Goal: Feedback & Contribution: Leave review/rating

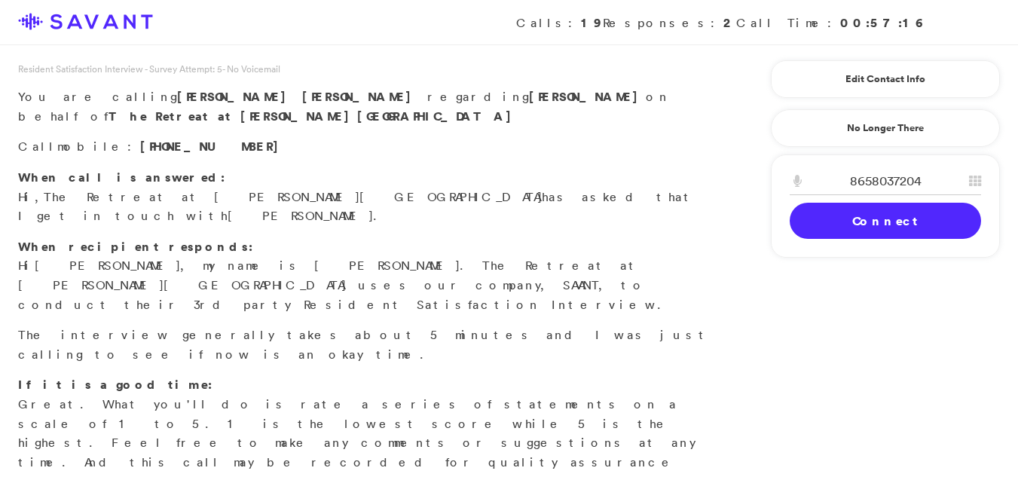
click at [818, 220] on link "Connect" at bounding box center [885, 221] width 191 height 36
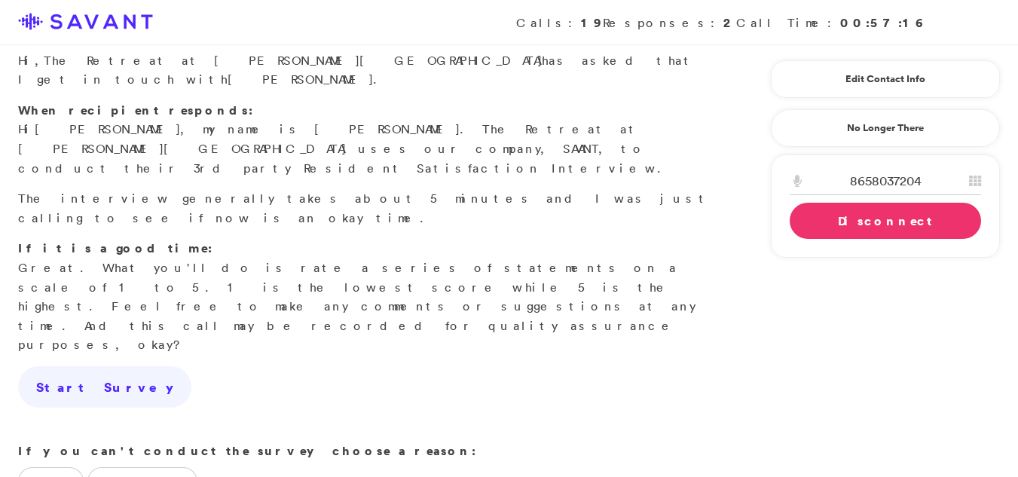
scroll to position [155, 0]
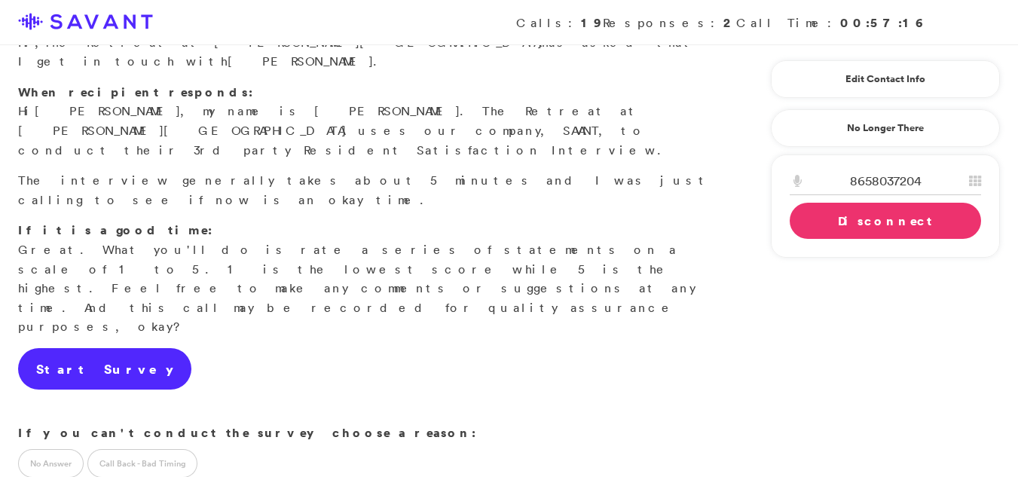
click at [61, 348] on link "Start Survey" at bounding box center [104, 369] width 173 height 42
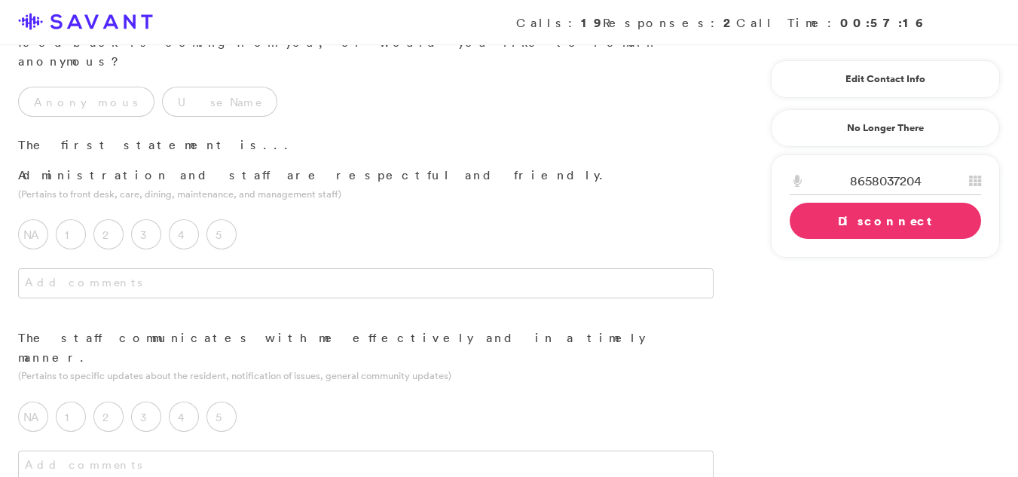
scroll to position [0, 0]
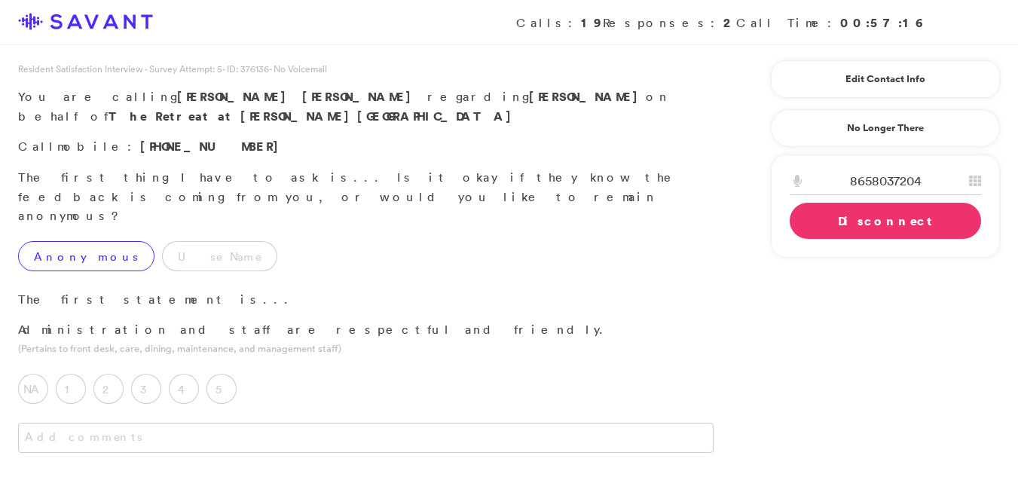
click at [50, 241] on label "Anonymous" at bounding box center [86, 256] width 136 height 30
click at [241, 374] on div "5" at bounding box center [226, 393] width 38 height 38
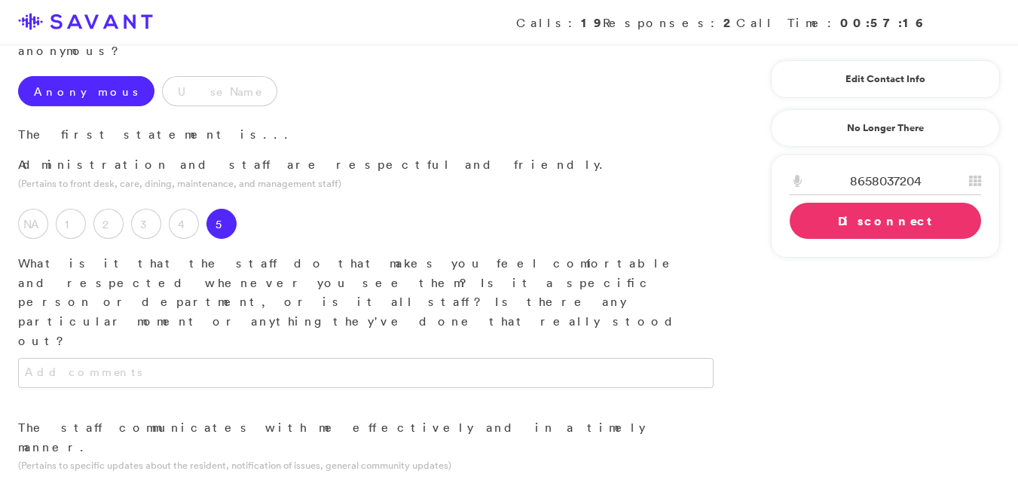
scroll to position [204, 0]
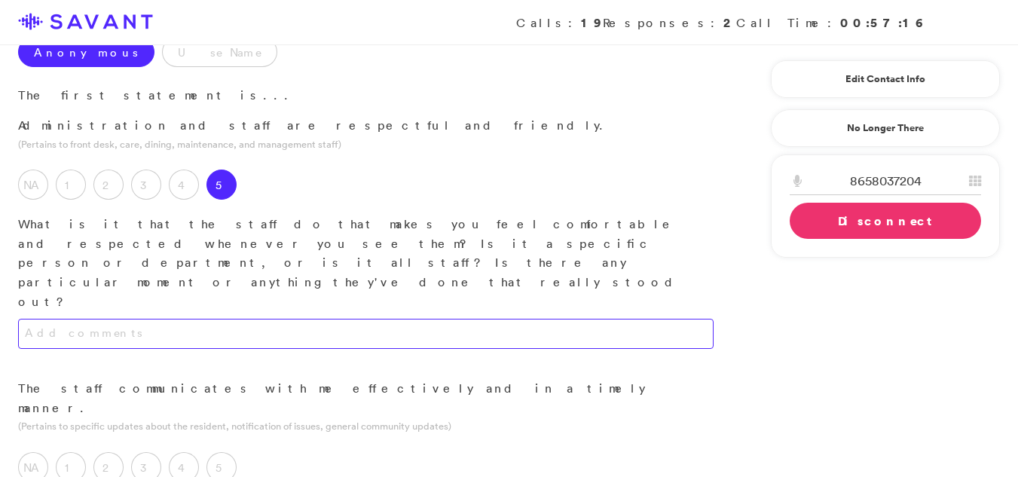
click at [318, 319] on textarea at bounding box center [366, 334] width 696 height 30
click at [364, 319] on textarea "The staff is very personable and receptive to all of my quwstions." at bounding box center [366, 334] width 696 height 30
type textarea "The staff members are consistently personable and responsive to all my inquirie…"
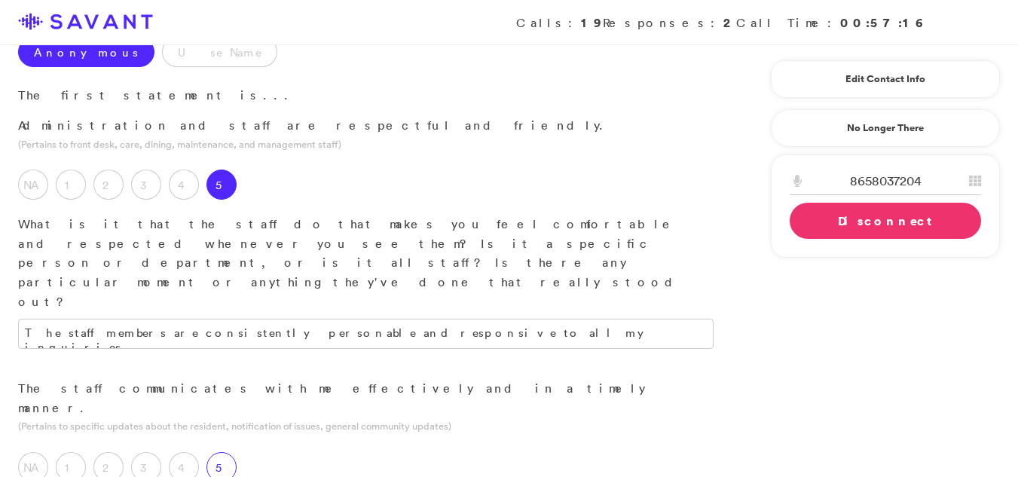
click at [227, 452] on label "5" at bounding box center [222, 467] width 30 height 30
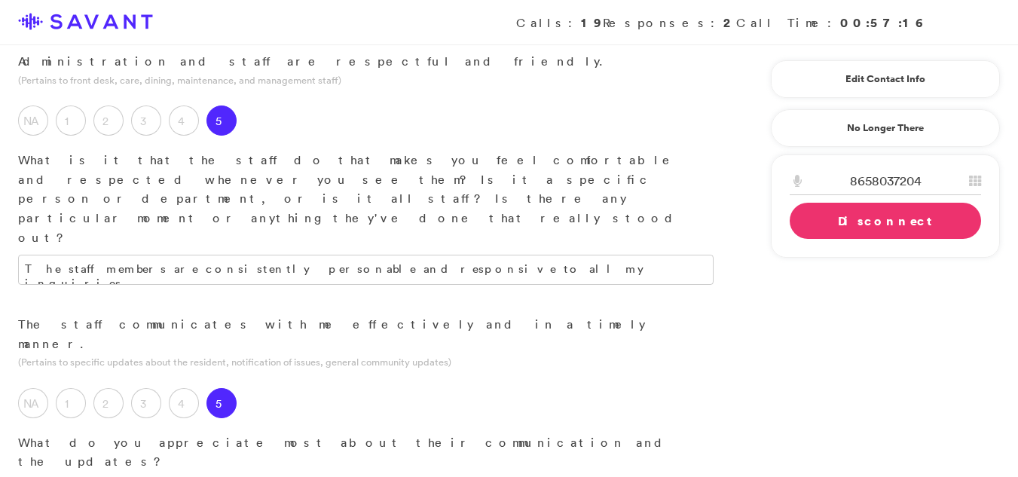
scroll to position [375, 0]
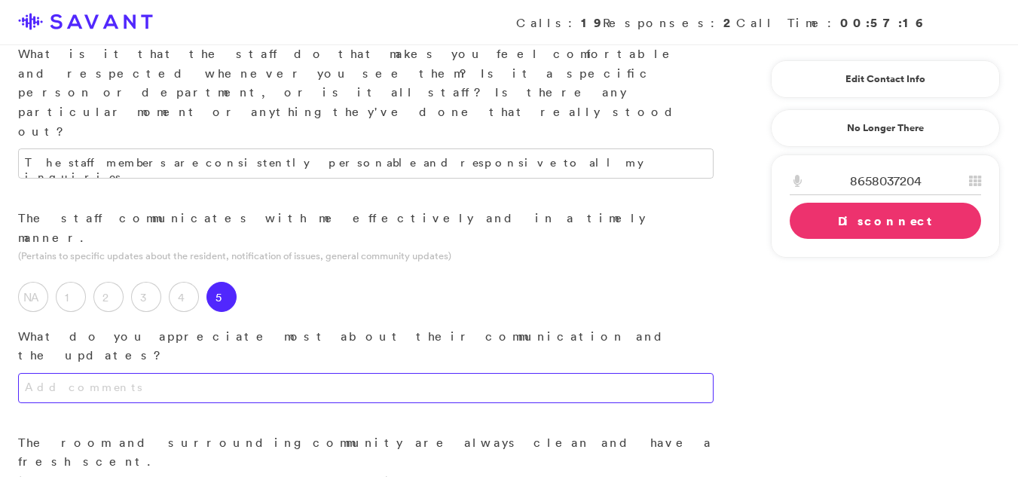
click at [341, 373] on textarea at bounding box center [366, 388] width 696 height 30
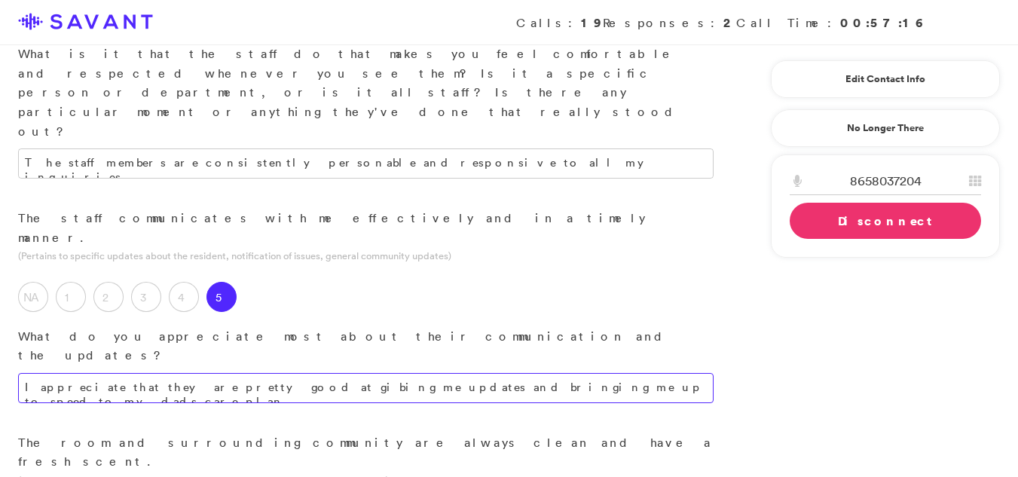
paste textarea "e staff's ability to provide timely updates and keep me informed regarding my f…"
type textarea "I appreciate the staff's ability to provide timely updates and keep me informed…"
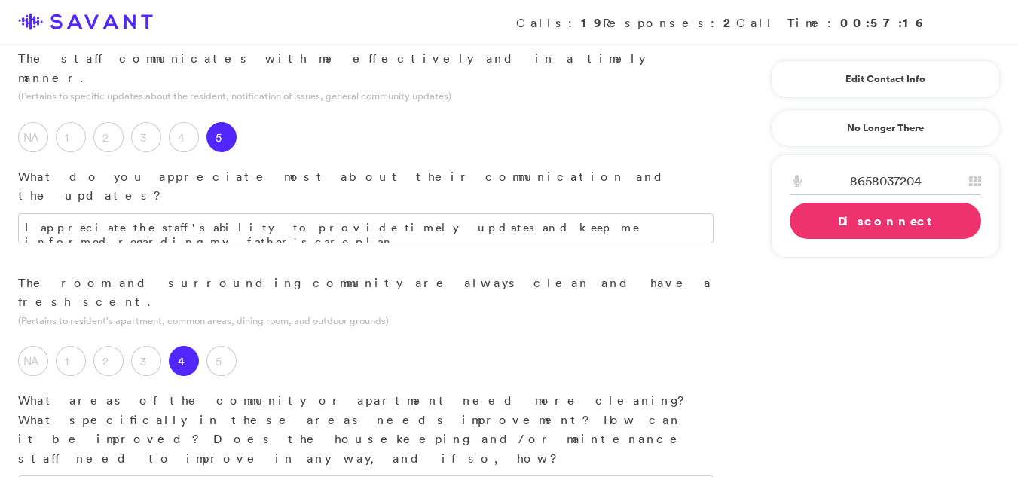
scroll to position [571, 0]
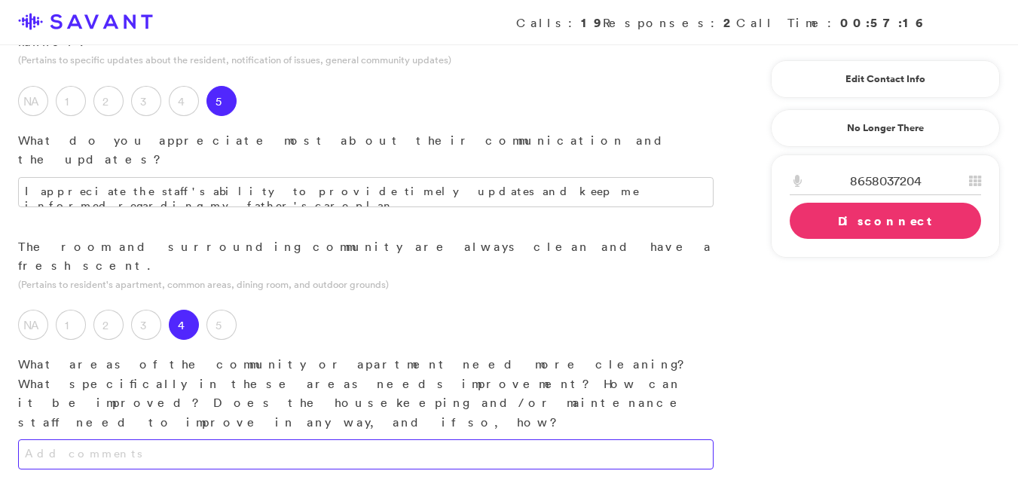
click at [273, 439] on textarea at bounding box center [366, 454] width 696 height 30
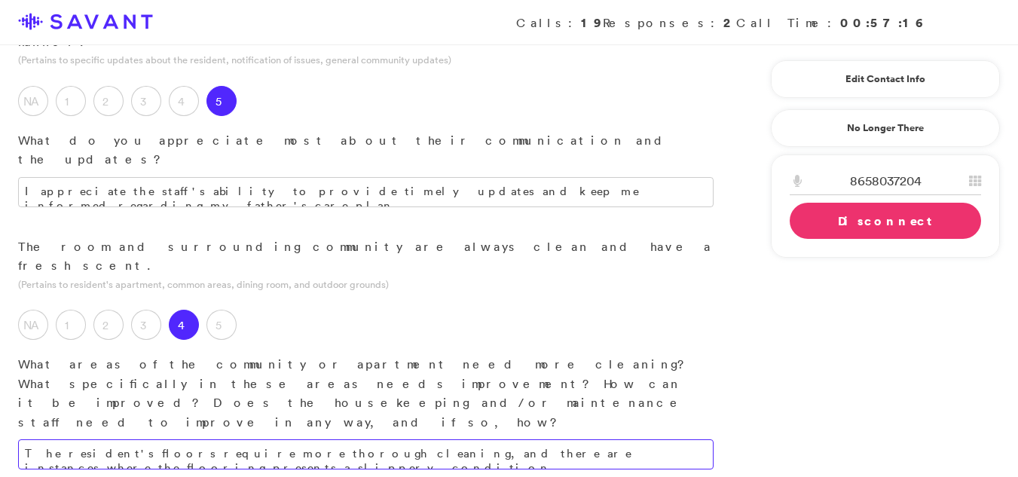
type textarea "The resident's floors require more thorough cleaning, and there are instances w…"
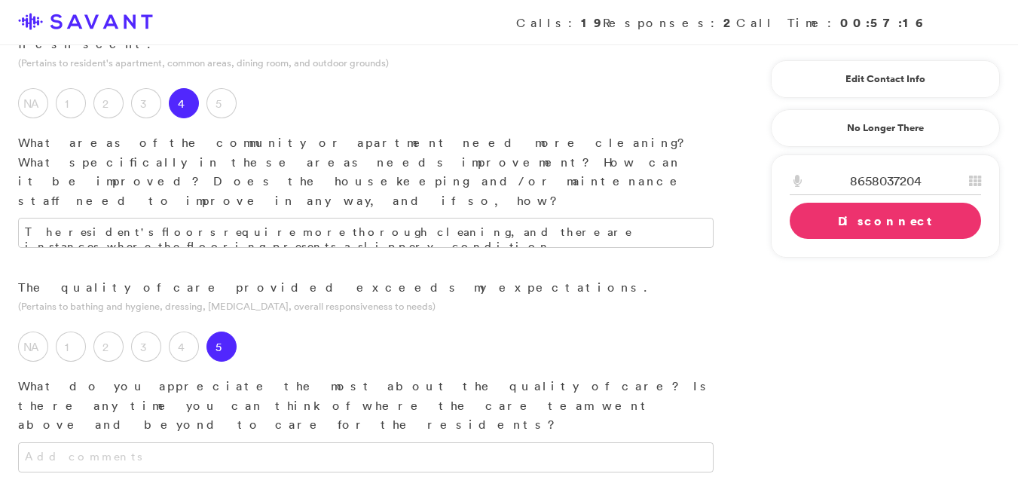
scroll to position [807, 0]
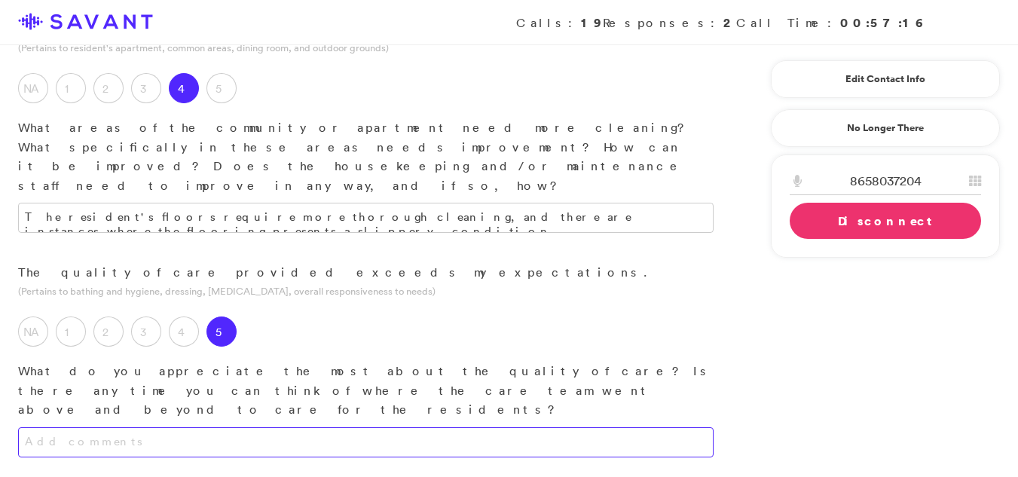
click at [442, 427] on textarea at bounding box center [366, 442] width 696 height 30
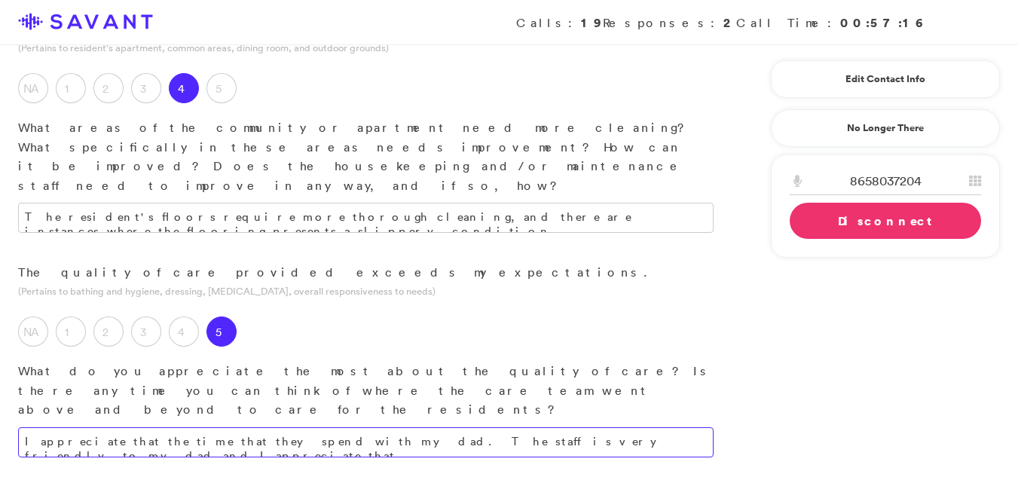
click at [602, 427] on textarea "I appreciate that the time that they spend with my dad. The staff is very frien…" at bounding box center [366, 442] width 696 height 30
type textarea "I value the time the staff members dedicate to my father, and I am appreciative…"
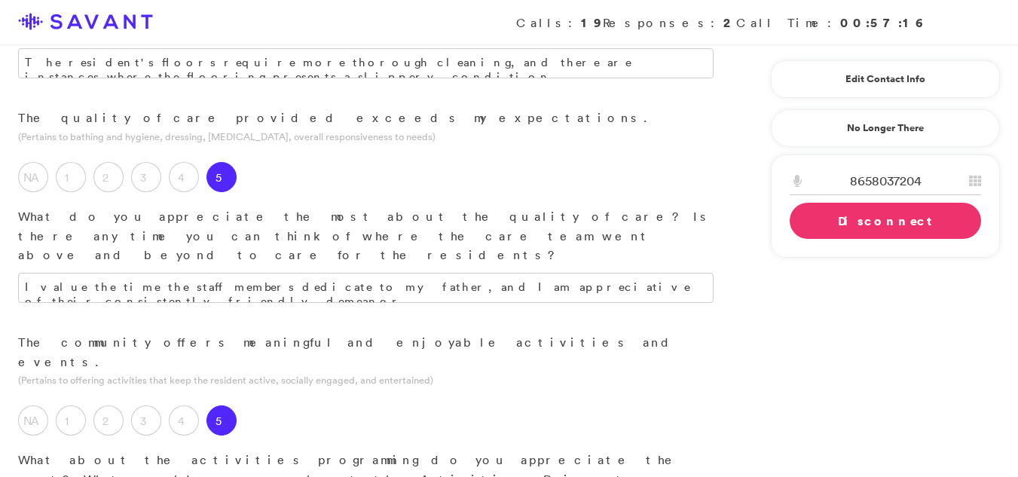
scroll to position [977, 0]
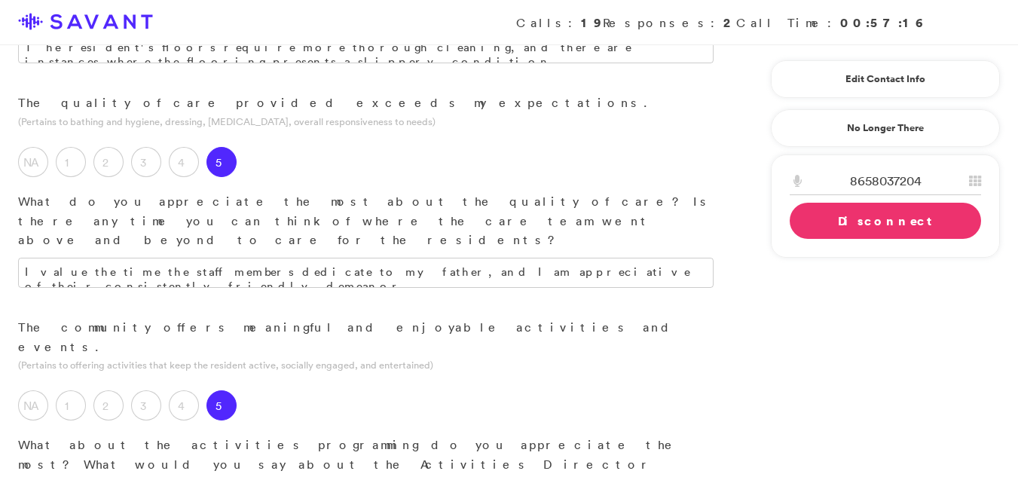
paste textarea "While my father does not participate in many activities, the community offers a…"
type textarea "While my father does not participate in many activities, the community offers a…"
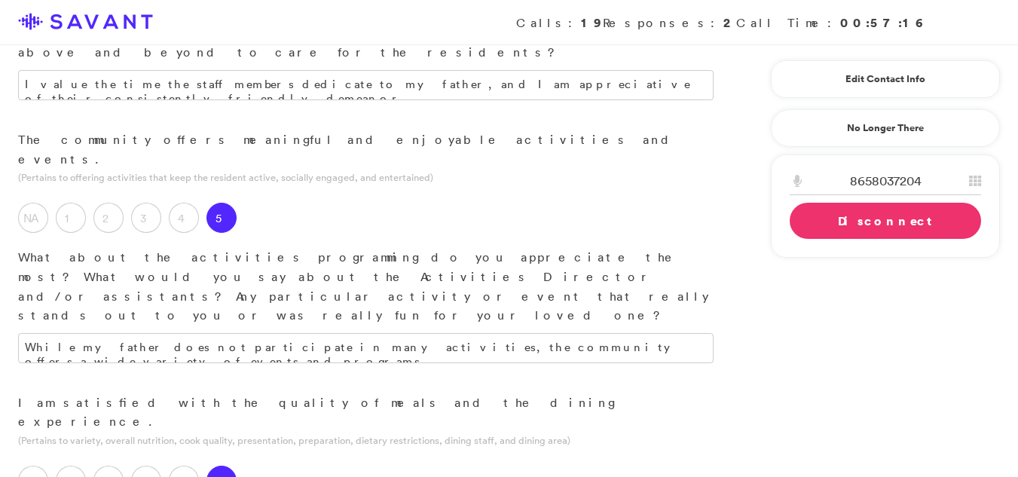
scroll to position [1187, 0]
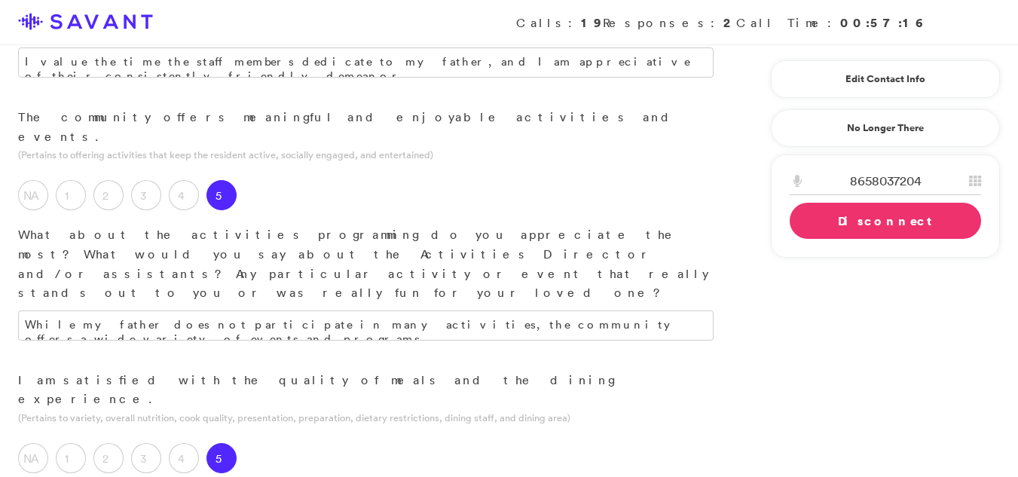
type textarea "I"
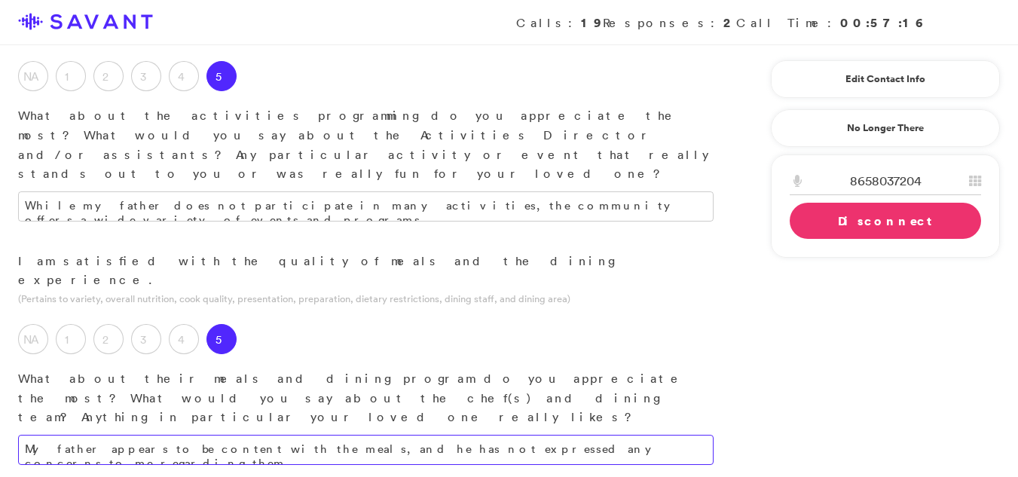
scroll to position [1341, 0]
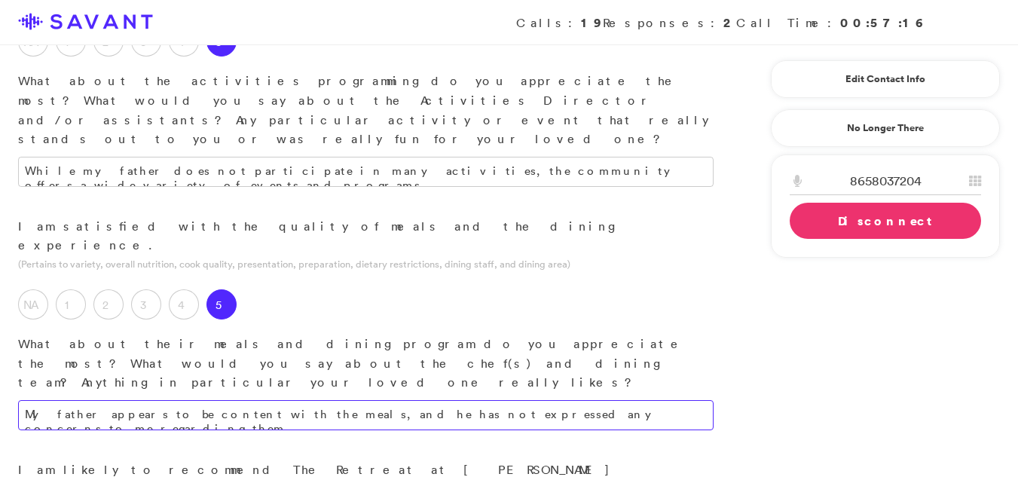
type textarea "My father appears to be content with the meals, and he has not expressed any co…"
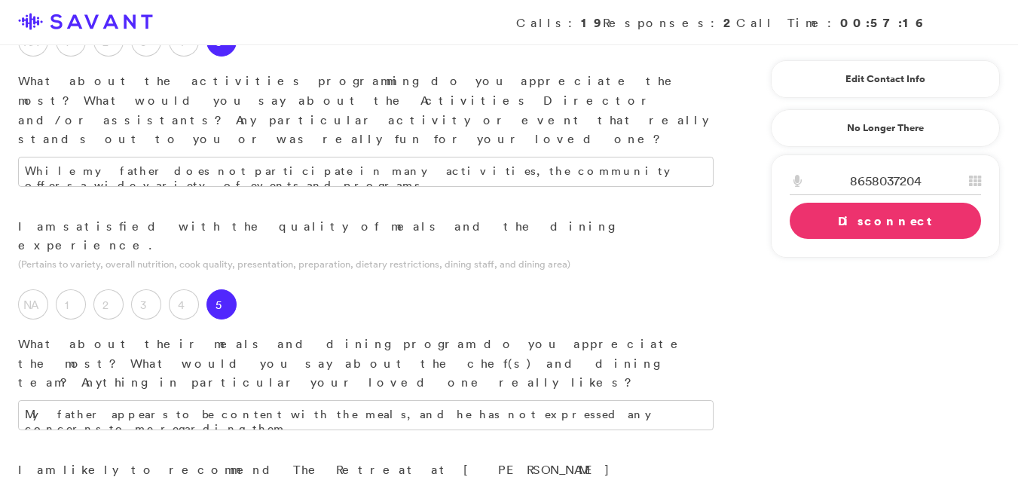
type textarea "The community provides a satisfactory level of care, and the staff demonstrates…"
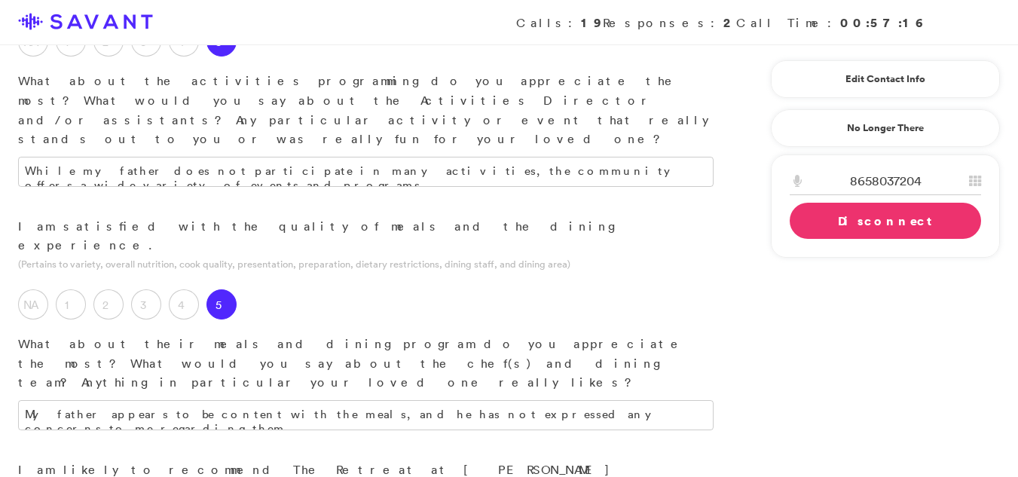
type textarea "M"
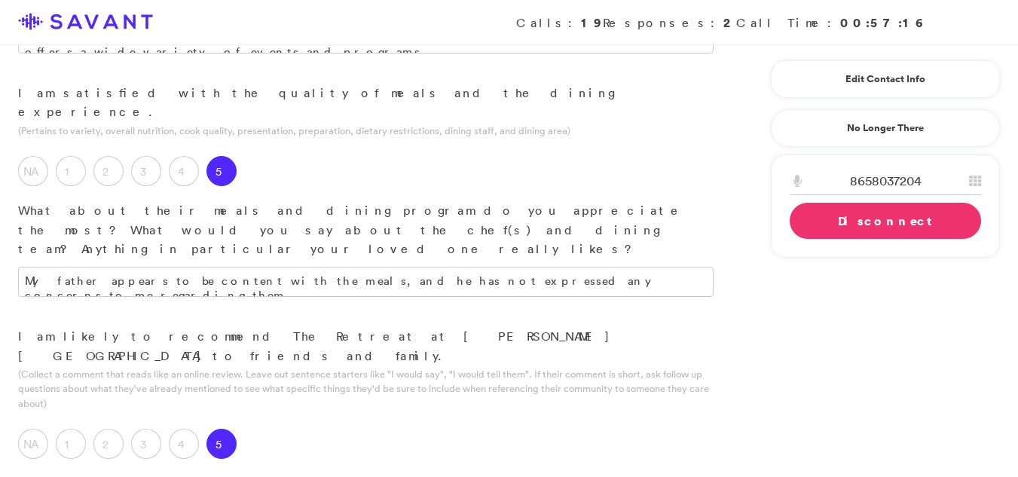
scroll to position [1734, 0]
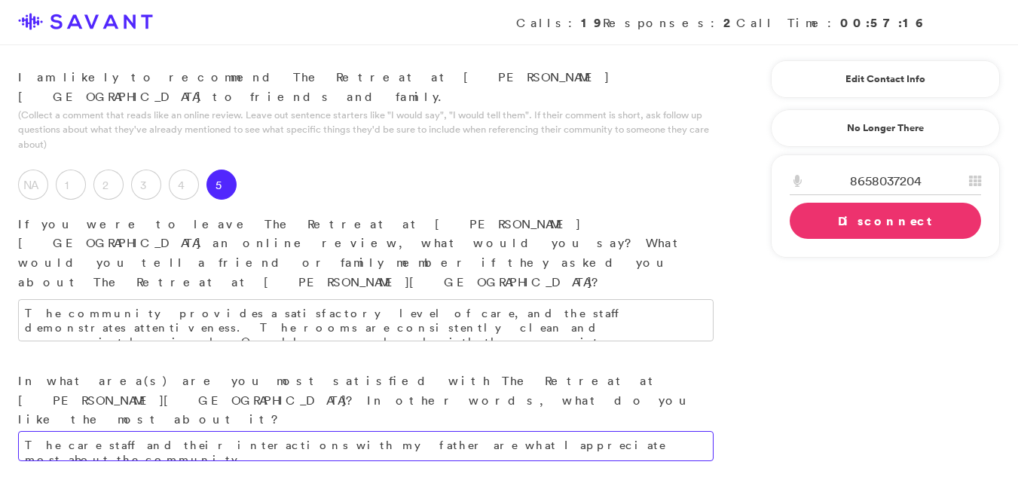
type textarea "The care staff and their interactions with my father are what I appreciate most…"
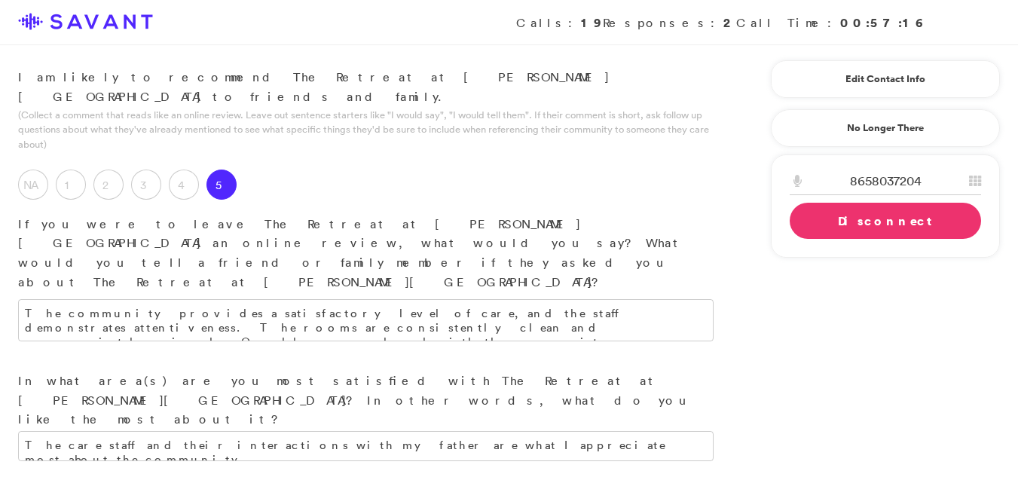
type textarea "The Rent Cafe application is difficult to use, and I have encountered issues wi…"
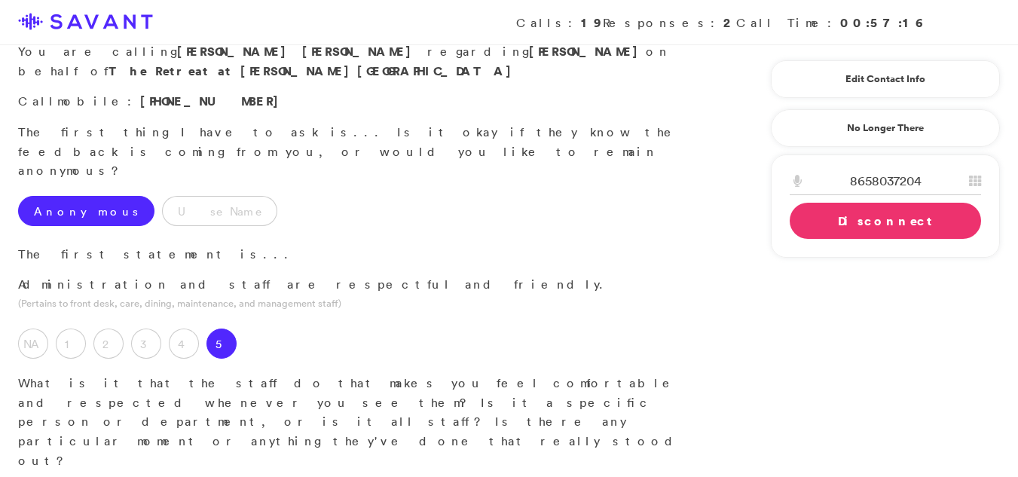
scroll to position [0, 0]
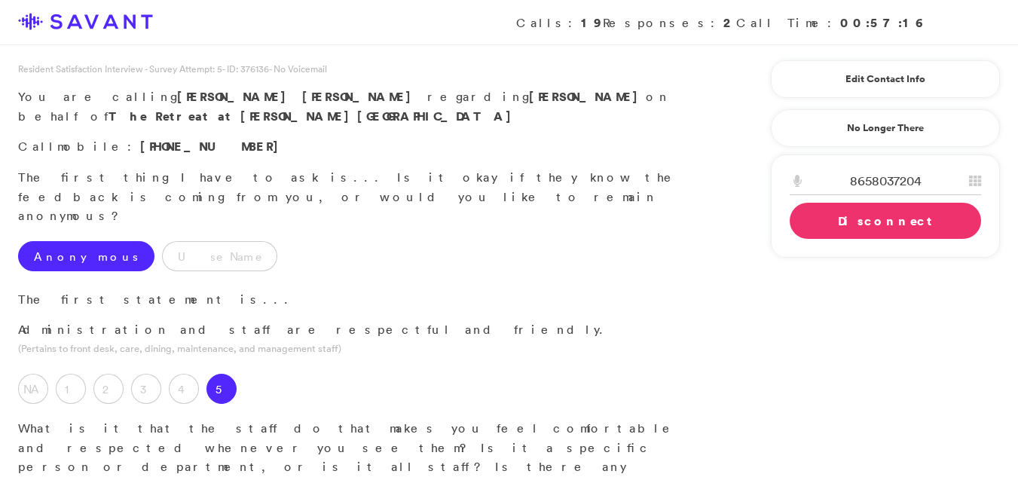
click at [867, 221] on link "Disconnect" at bounding box center [885, 221] width 191 height 36
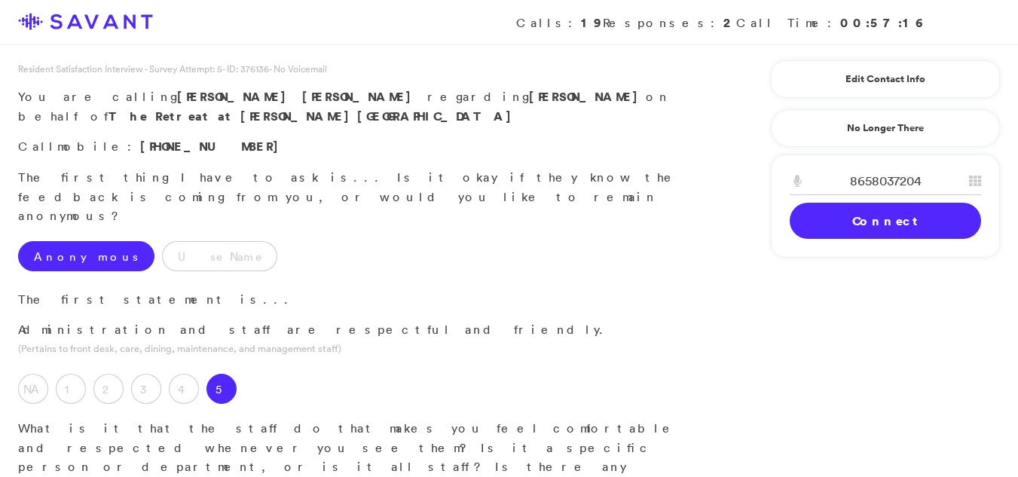
click at [867, 221] on link "Connect" at bounding box center [885, 221] width 191 height 36
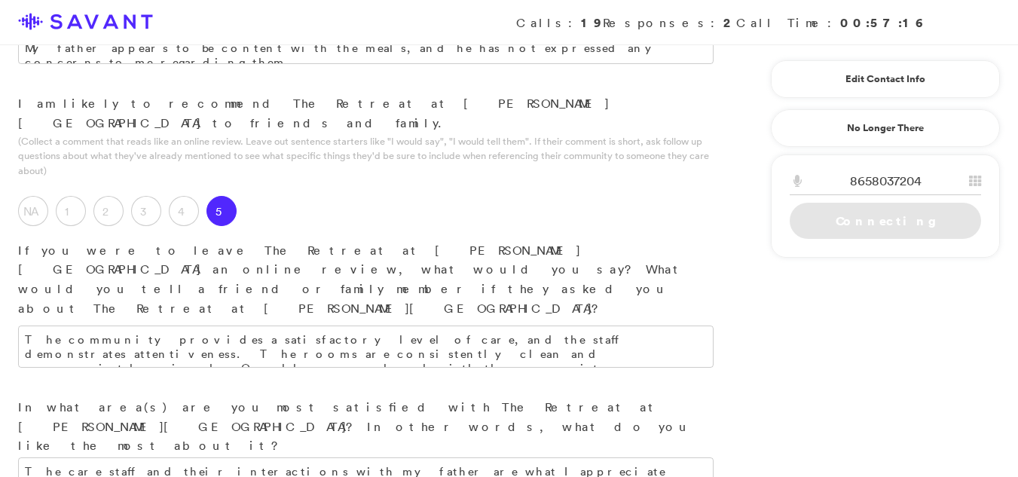
scroll to position [1868, 0]
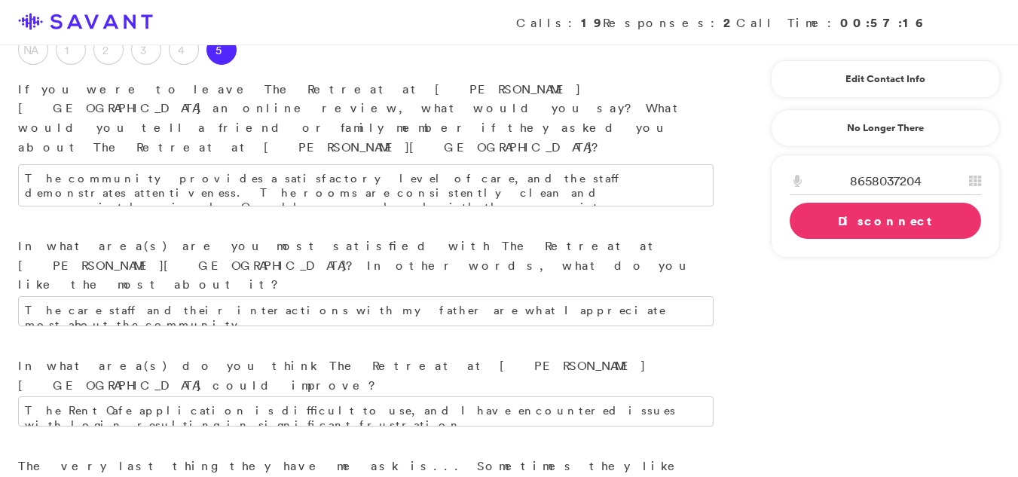
click at [920, 221] on link "Disconnect" at bounding box center [885, 221] width 191 height 36
